Goal: Information Seeking & Learning: Understand process/instructions

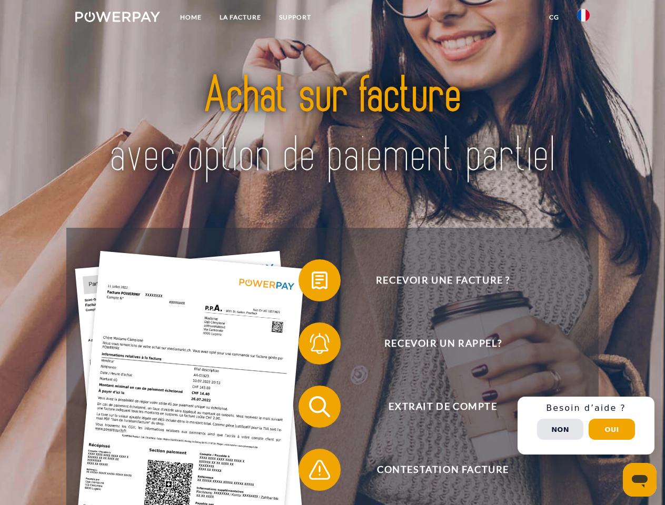
click at [117, 18] on img at bounding box center [117, 17] width 85 height 11
click at [583, 18] on img at bounding box center [583, 15] width 13 height 13
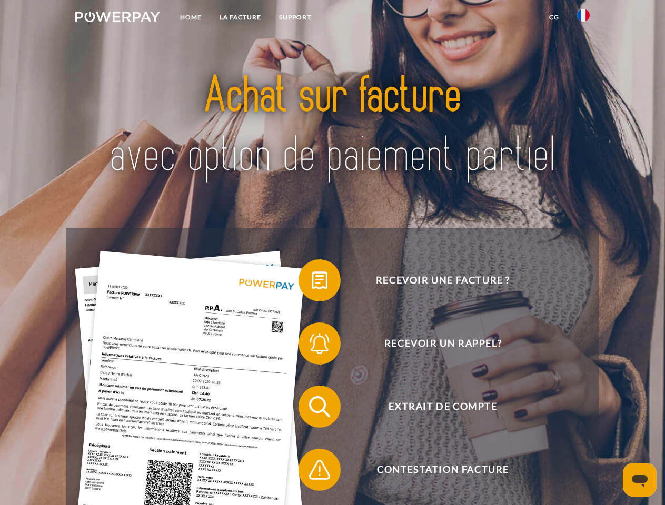
click at [554, 17] on link "CG" at bounding box center [554, 17] width 28 height 19
click at [312, 283] on span at bounding box center [303, 280] width 53 height 53
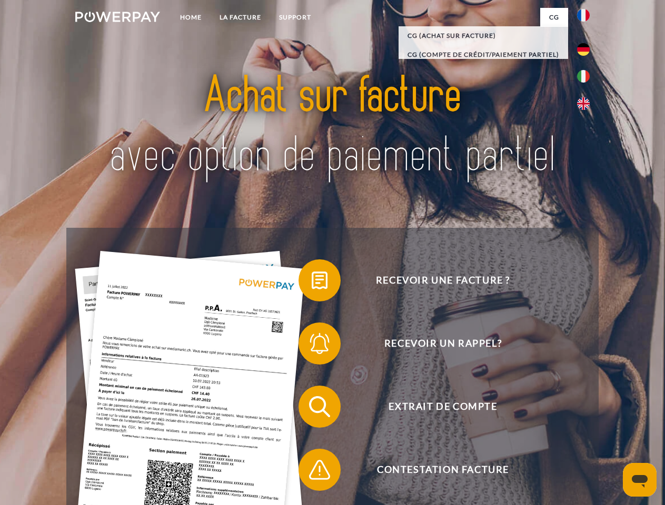
click at [312, 346] on span at bounding box center [303, 343] width 53 height 53
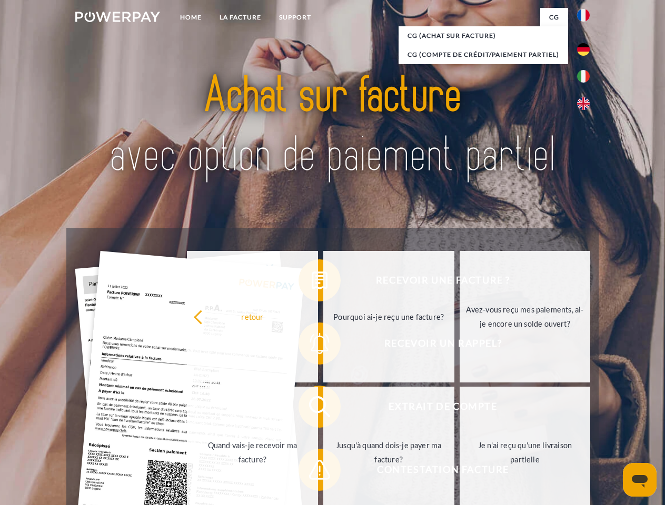
click at [323, 409] on link "Jusqu'à quand dois-je payer ma facture?" at bounding box center [388, 453] width 131 height 132
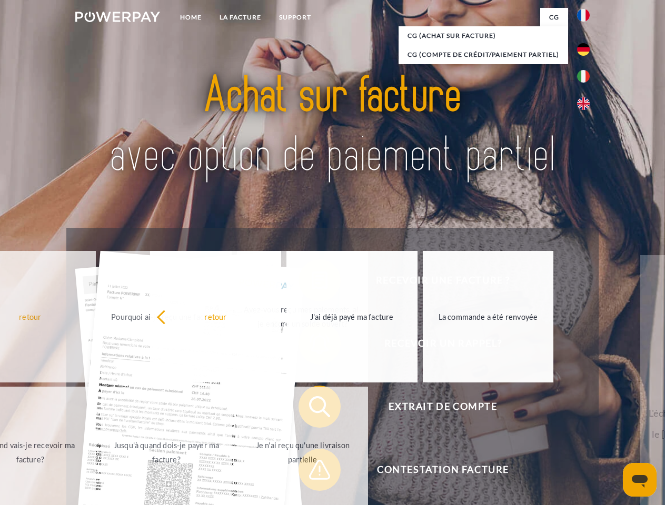
click at [312, 472] on span at bounding box center [303, 470] width 53 height 53
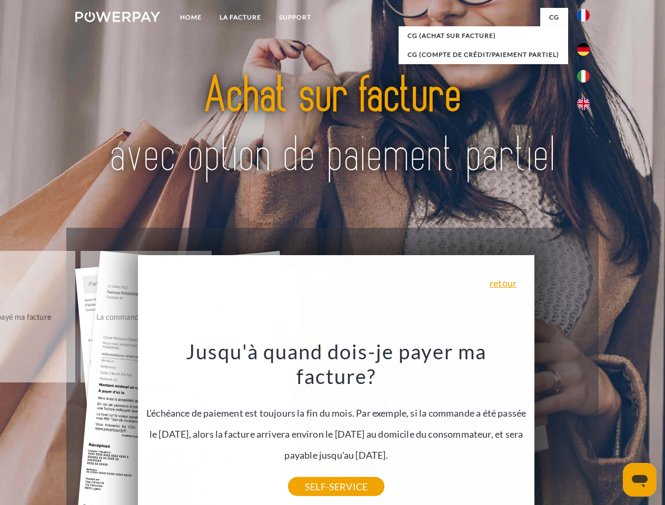
click at [586, 426] on div "Recevoir une facture ? Recevoir un rappel? Extrait de compte retour" at bounding box center [332, 438] width 532 height 421
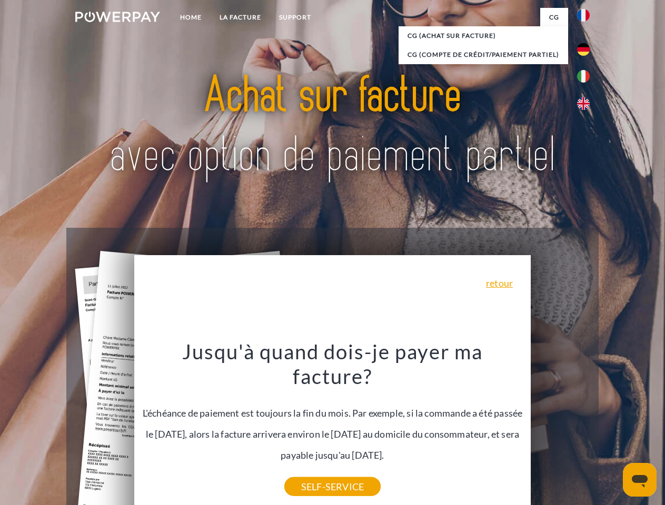
click at [560, 428] on span "Extrait de compte" at bounding box center [443, 407] width 258 height 42
click at [612, 430] on header "Home LA FACTURE Support" at bounding box center [332, 363] width 665 height 727
